Goal: Task Accomplishment & Management: Use online tool/utility

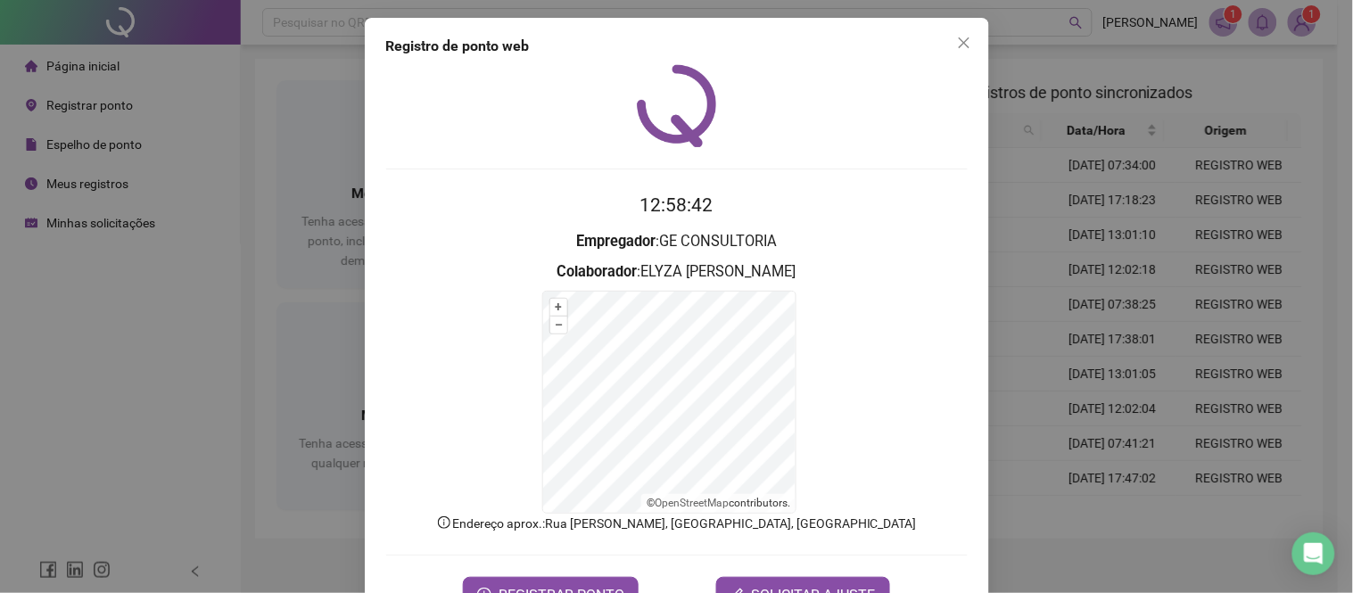
click at [957, 40] on icon "close" at bounding box center [964, 43] width 14 height 14
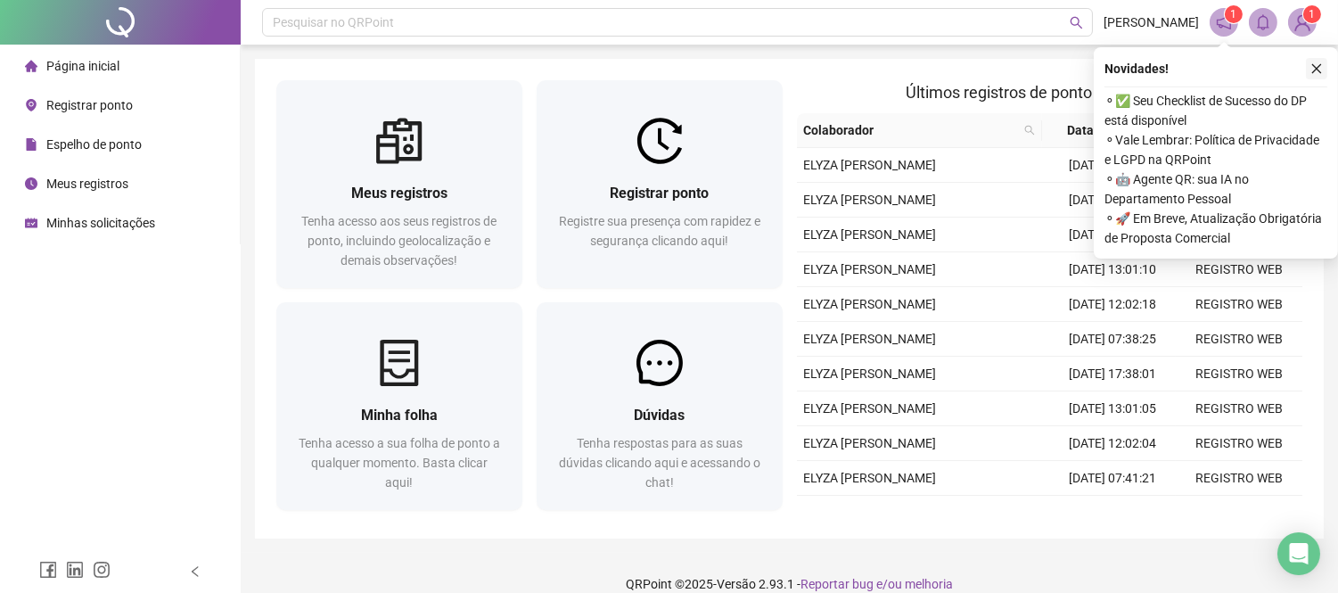
click at [1318, 66] on icon "close" at bounding box center [1317, 69] width 10 height 10
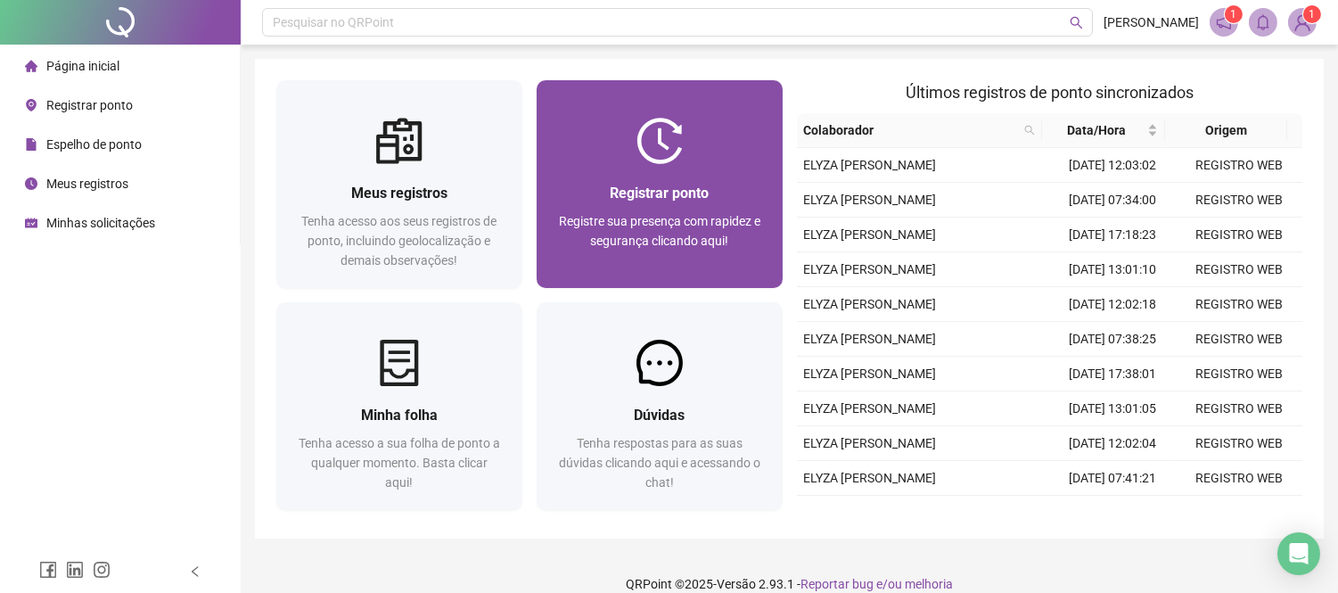
click at [725, 138] on div at bounding box center [660, 141] width 246 height 46
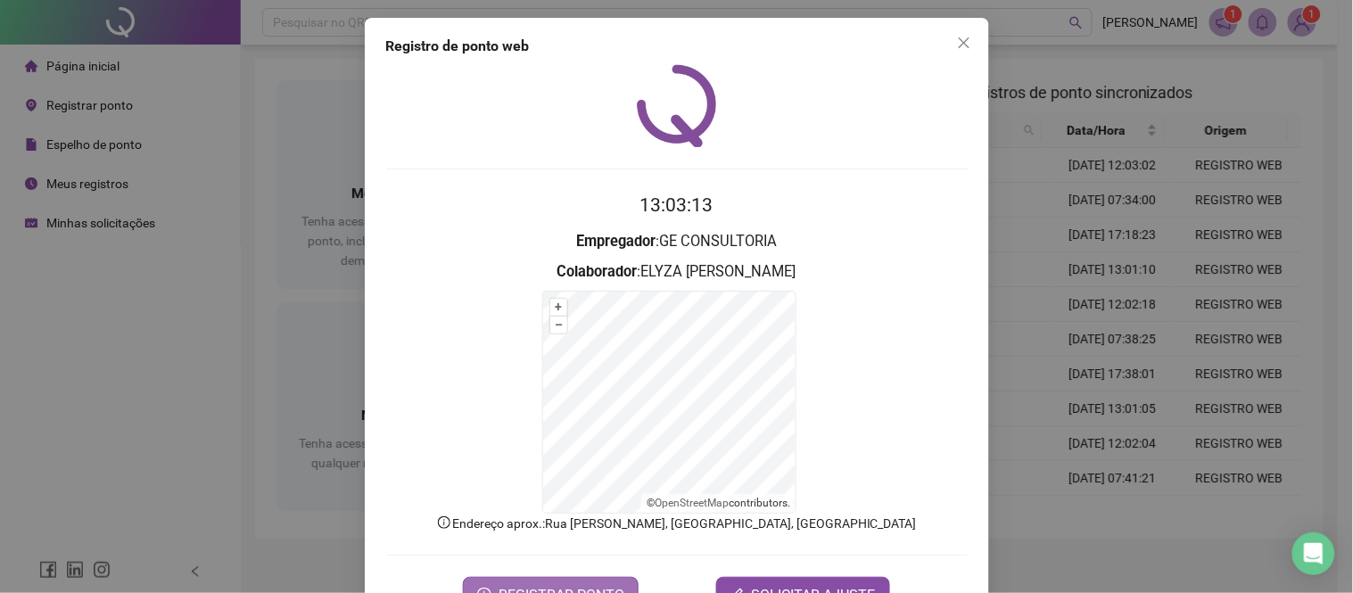
click at [575, 587] on span "REGISTRAR PONTO" at bounding box center [561, 594] width 126 height 21
